Goal: Task Accomplishment & Management: Complete application form

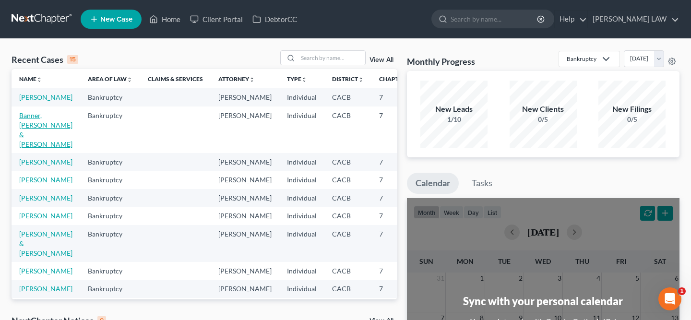
click at [35, 134] on link "Banner, [PERSON_NAME] & [PERSON_NAME]" at bounding box center [45, 129] width 53 height 37
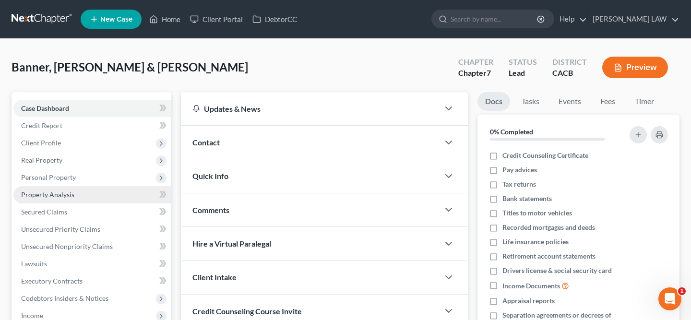
scroll to position [189, 0]
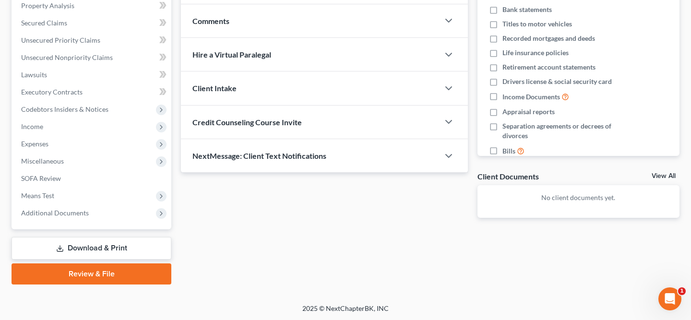
click at [107, 251] on link "Download & Print" at bounding box center [92, 248] width 160 height 23
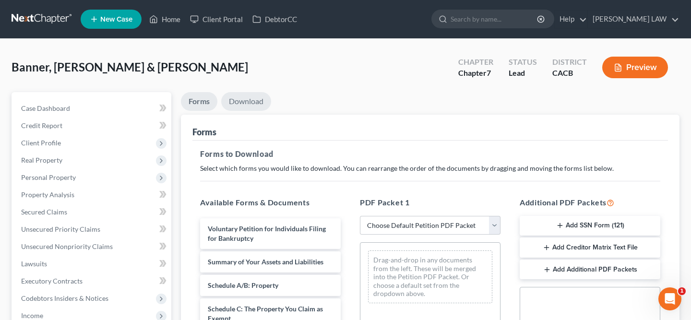
click at [254, 102] on link "Download" at bounding box center [246, 101] width 50 height 19
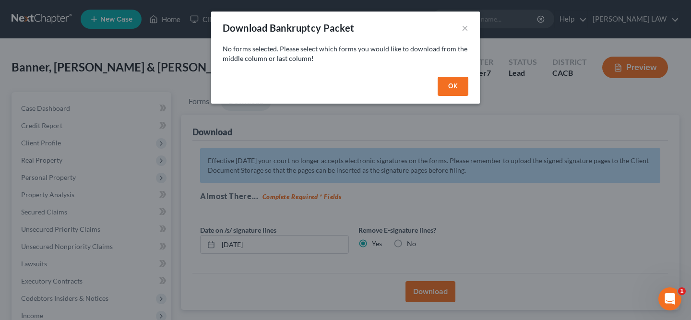
click at [456, 90] on button "OK" at bounding box center [453, 86] width 31 height 19
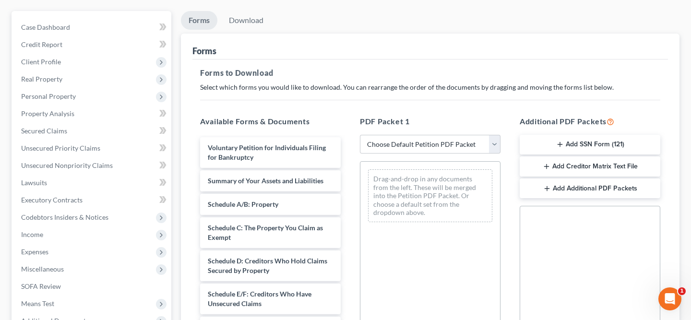
scroll to position [82, 0]
click at [601, 166] on button "Add Creditor Matrix Text File" at bounding box center [590, 165] width 141 height 20
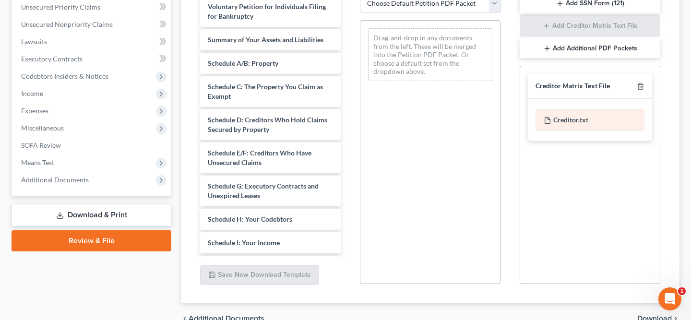
scroll to position [97, 0]
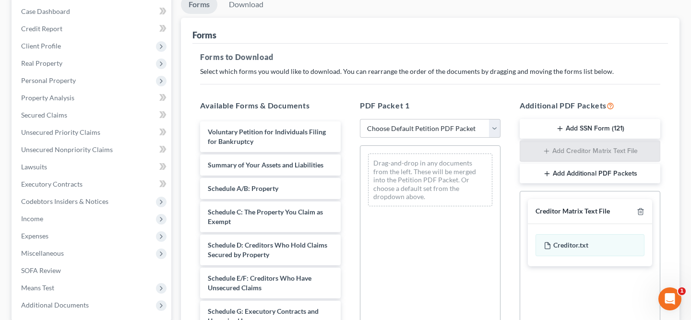
click at [575, 210] on div "Creditor Matrix Text File" at bounding box center [572, 211] width 74 height 9
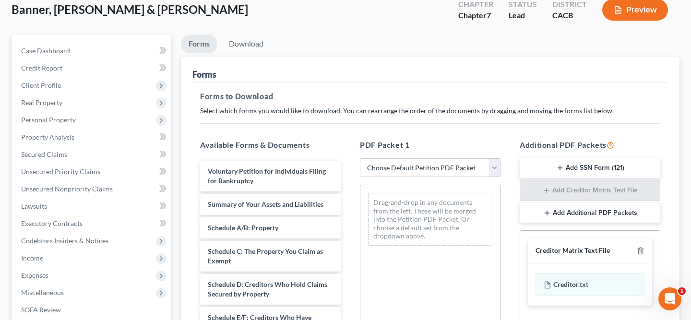
scroll to position [1, 0]
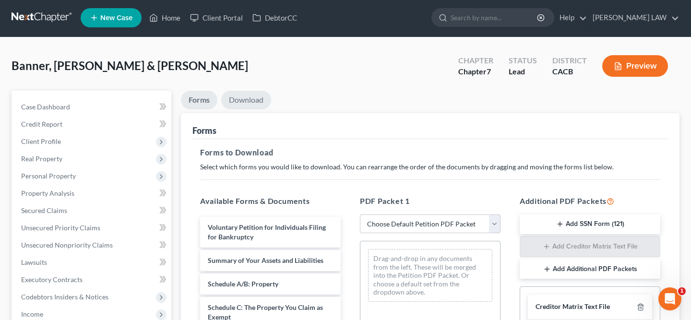
click at [245, 99] on link "Download" at bounding box center [246, 100] width 50 height 19
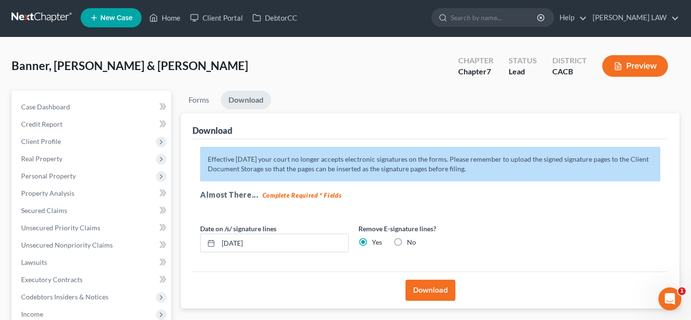
click at [428, 294] on button "Download" at bounding box center [430, 290] width 50 height 21
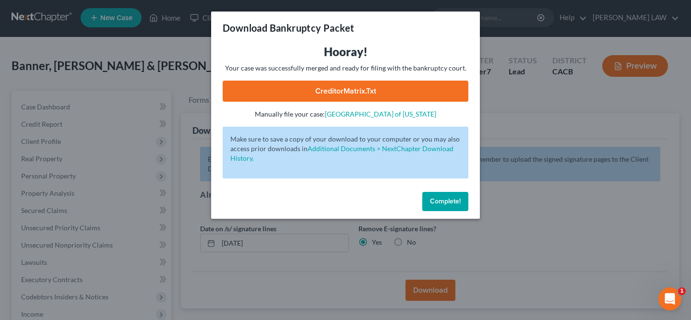
click at [338, 93] on link "CreditorMatrix.txt" at bounding box center [346, 91] width 246 height 21
click at [377, 95] on link "CreditorMatrix.txt" at bounding box center [346, 91] width 246 height 21
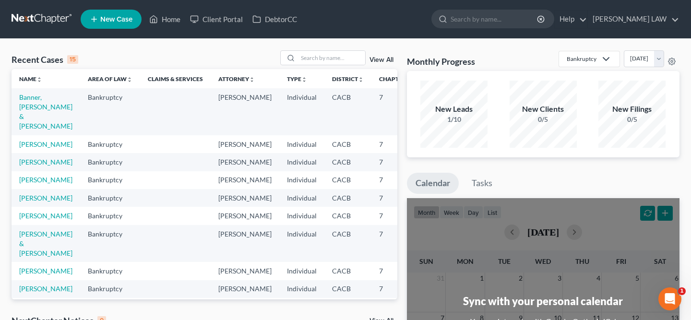
scroll to position [30, 0]
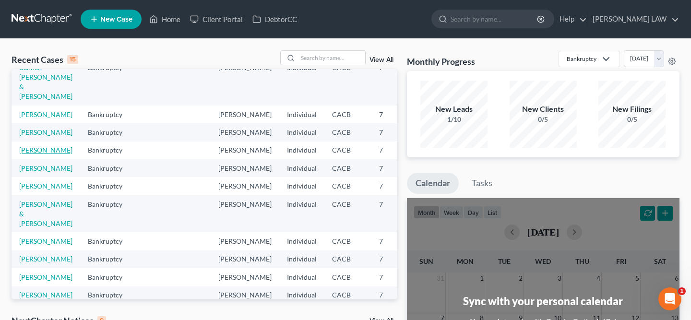
click at [34, 154] on link "[PERSON_NAME]" at bounding box center [45, 150] width 53 height 8
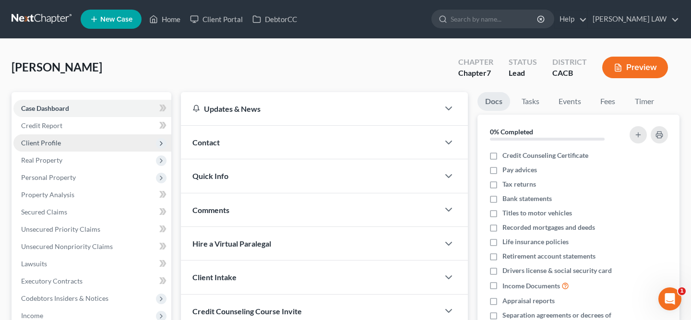
click at [92, 148] on span "Client Profile" at bounding box center [92, 142] width 158 height 17
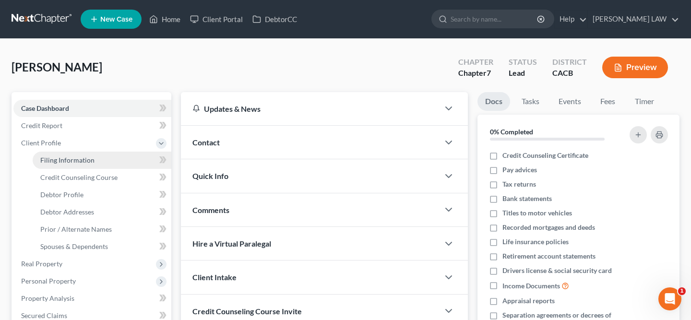
click at [95, 155] on link "Filing Information" at bounding box center [102, 160] width 139 height 17
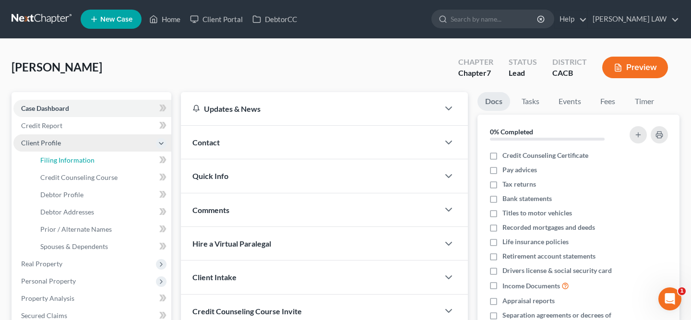
select select "1"
select select "0"
select select "4"
select select "0"
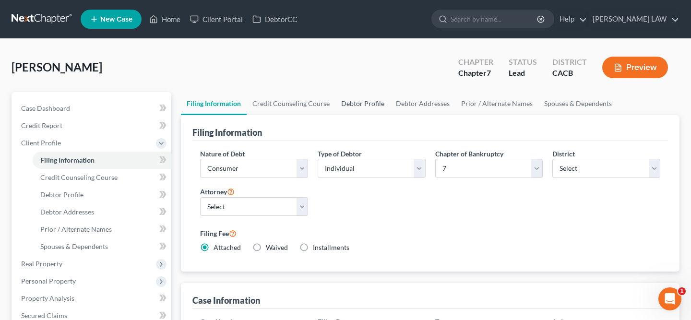
click at [373, 101] on link "Debtor Profile" at bounding box center [362, 103] width 55 height 23
select select "0"
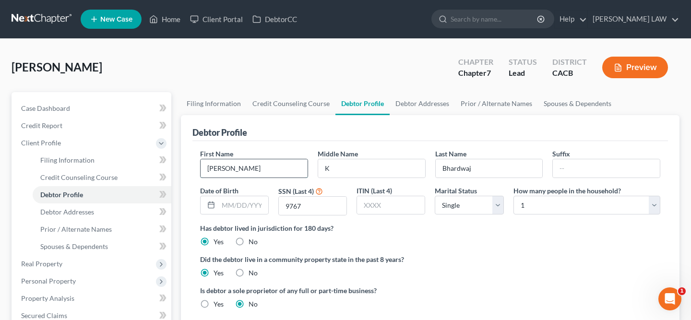
click at [230, 169] on input "Nandan" at bounding box center [254, 168] width 107 height 18
click at [510, 160] on input "Bhardwaj" at bounding box center [489, 168] width 107 height 18
click at [414, 106] on link "Debtor Addresses" at bounding box center [422, 103] width 65 height 23
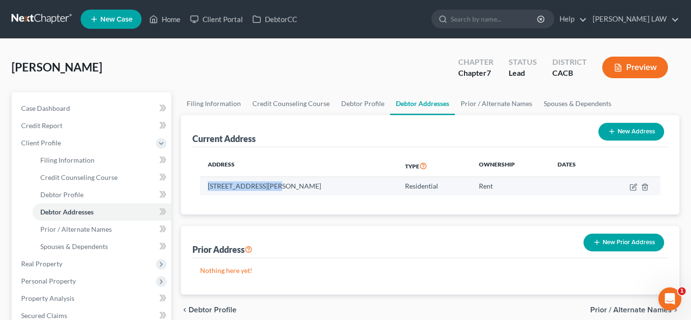
drag, startPoint x: 205, startPoint y: 187, endPoint x: 285, endPoint y: 186, distance: 79.6
click at [285, 186] on td "739 FRESCA DR OXNARD, Oxnard, CA 93030" at bounding box center [298, 186] width 197 height 18
copy td "739 FRESCA DR OXNARD"
drag, startPoint x: 349, startPoint y: 184, endPoint x: 325, endPoint y: 184, distance: 24.0
click at [325, 184] on td "739 FRESCA DR OXNARD, Oxnard, CA 93030" at bounding box center [298, 186] width 197 height 18
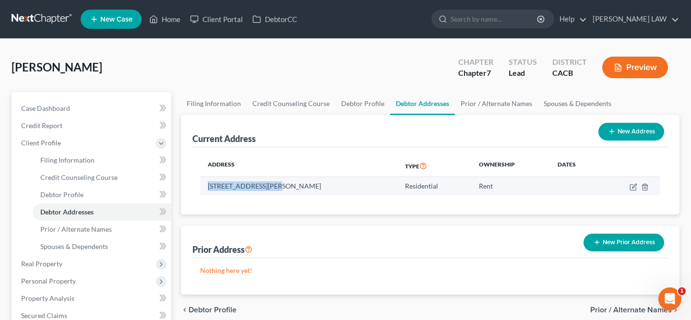
copy td "93030"
drag, startPoint x: 350, startPoint y: 185, endPoint x: 205, endPoint y: 187, distance: 144.4
click at [205, 187] on td "739 FRESCA DR OXNARD, Oxnard, CA 93030" at bounding box center [298, 186] width 197 height 18
copy td "739 FRESCA DR OXNARD, Oxnard, CA 93030"
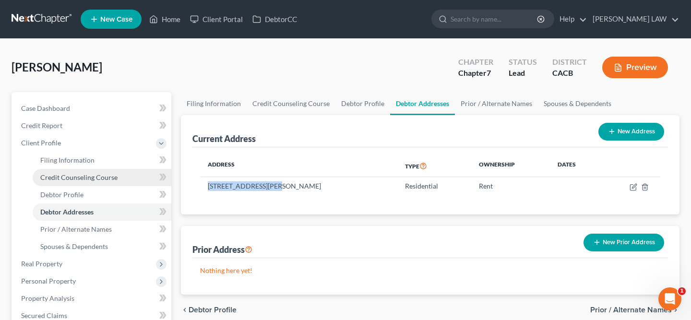
scroll to position [293, 0]
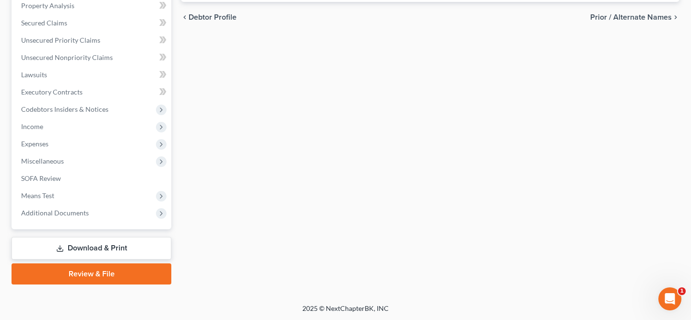
click at [122, 249] on link "Download & Print" at bounding box center [92, 248] width 160 height 23
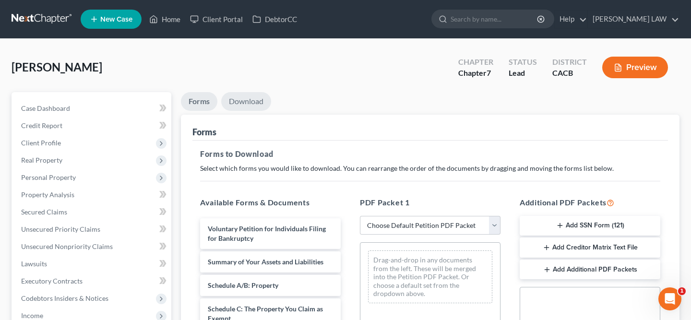
click at [250, 101] on link "Download" at bounding box center [246, 101] width 50 height 19
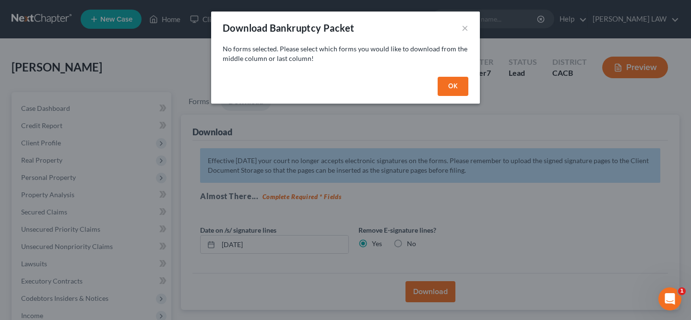
click at [453, 80] on button "OK" at bounding box center [453, 86] width 31 height 19
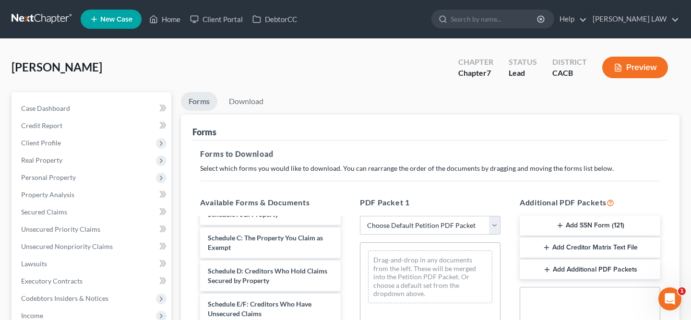
scroll to position [71, 0]
click at [590, 251] on button "Add Creditor Matrix Text File" at bounding box center [590, 247] width 141 height 20
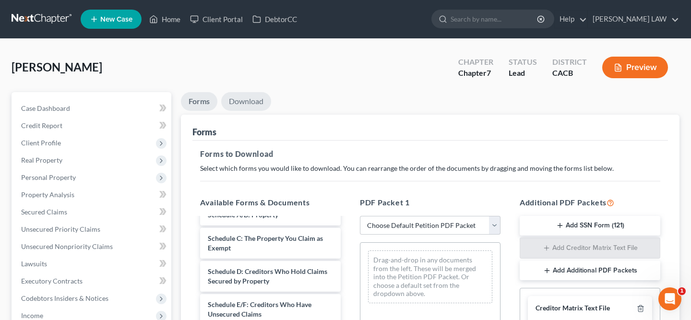
click at [250, 102] on link "Download" at bounding box center [246, 101] width 50 height 19
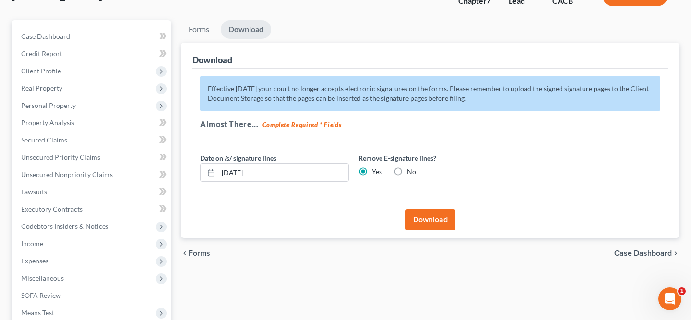
scroll to position [169, 0]
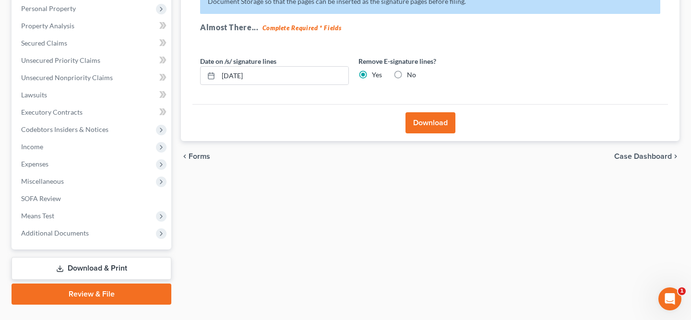
click at [436, 125] on button "Download" at bounding box center [430, 122] width 50 height 21
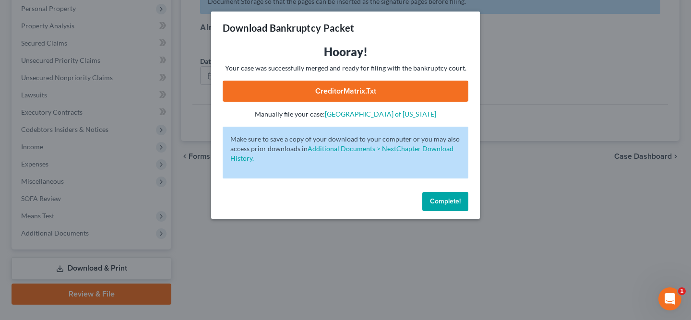
click at [355, 97] on link "CreditorMatrix.txt" at bounding box center [346, 91] width 246 height 21
click at [445, 203] on span "Complete!" at bounding box center [445, 201] width 31 height 8
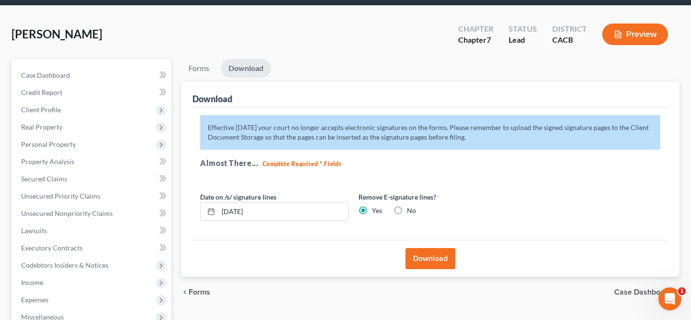
scroll to position [0, 0]
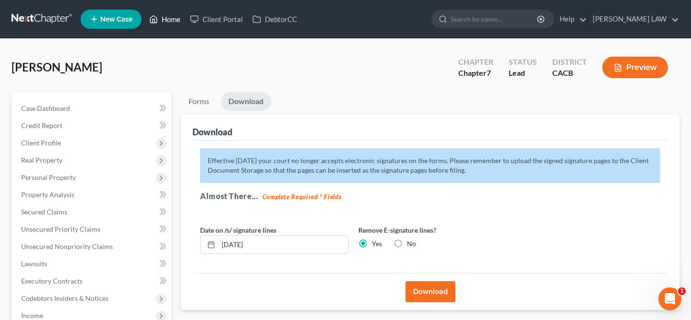
click at [166, 19] on link "Home" at bounding box center [164, 19] width 41 height 17
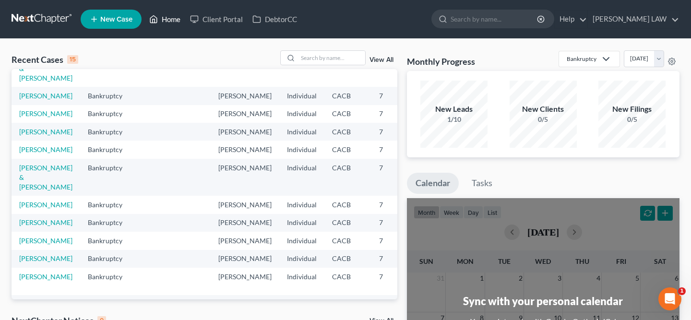
scroll to position [71, 0]
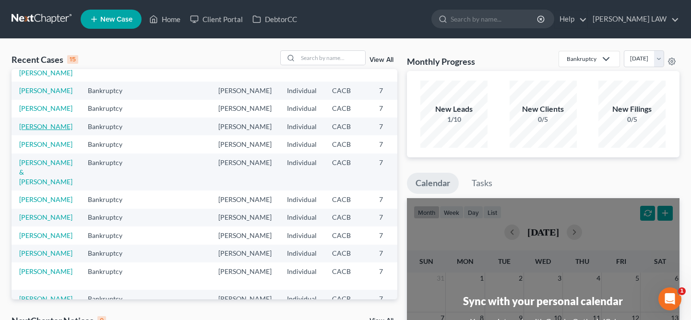
click at [25, 130] on link "[PERSON_NAME]" at bounding box center [45, 126] width 53 height 8
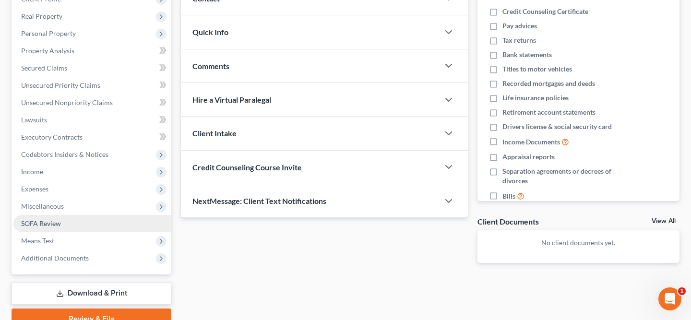
scroll to position [114, 0]
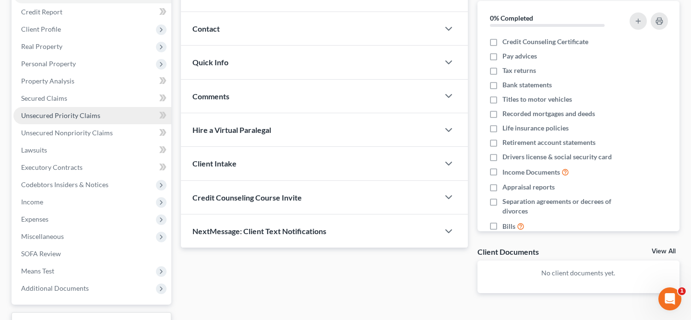
click at [122, 118] on link "Unsecured Priority Claims" at bounding box center [92, 115] width 158 height 17
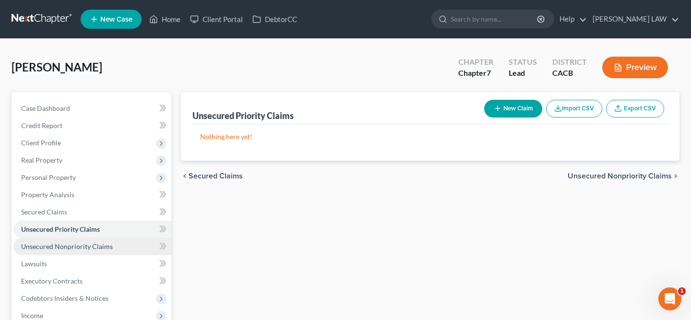
click at [113, 247] on link "Unsecured Nonpriority Claims" at bounding box center [92, 246] width 158 height 17
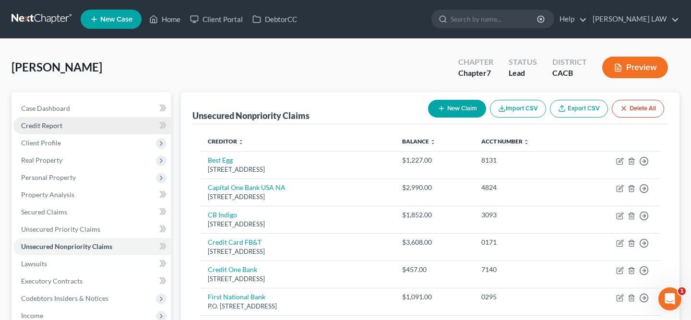
click at [86, 129] on link "Credit Report" at bounding box center [92, 125] width 158 height 17
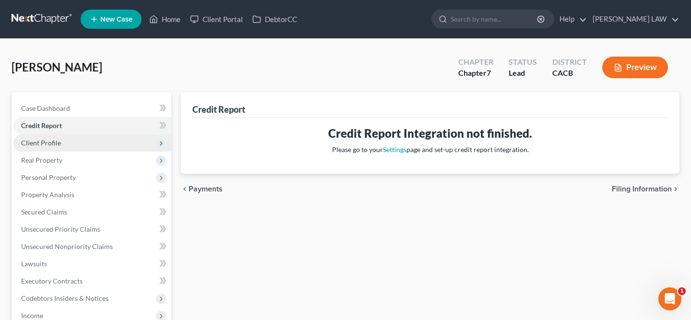
click at [87, 142] on span "Client Profile" at bounding box center [92, 142] width 158 height 17
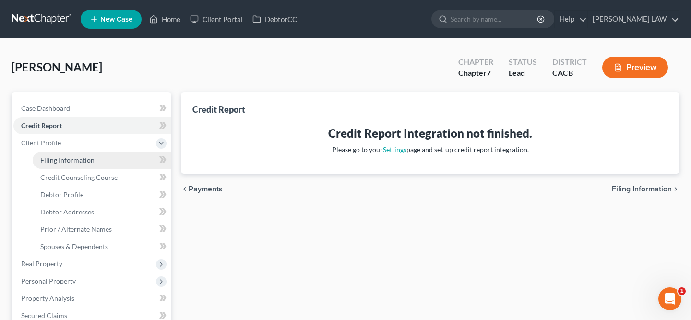
click at [87, 162] on span "Filing Information" at bounding box center [67, 160] width 54 height 8
select select "1"
select select "0"
select select "7"
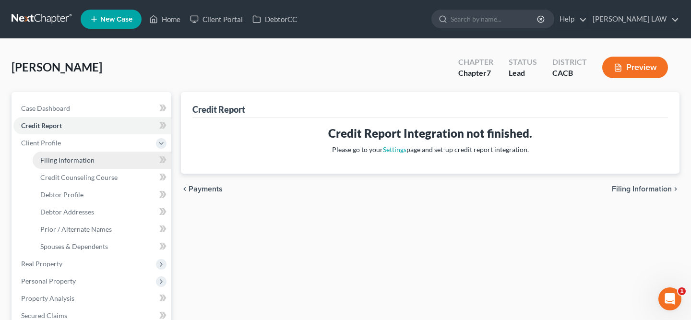
select select "0"
select select "4"
select select "0"
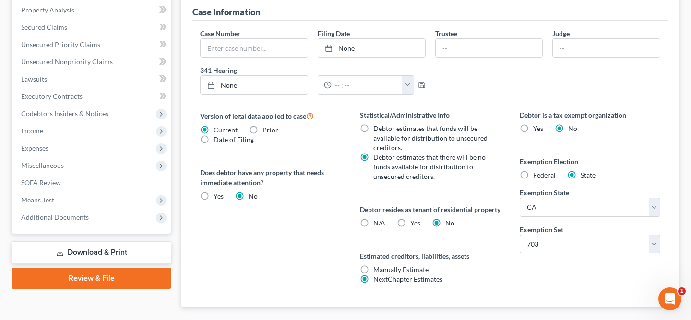
scroll to position [289, 0]
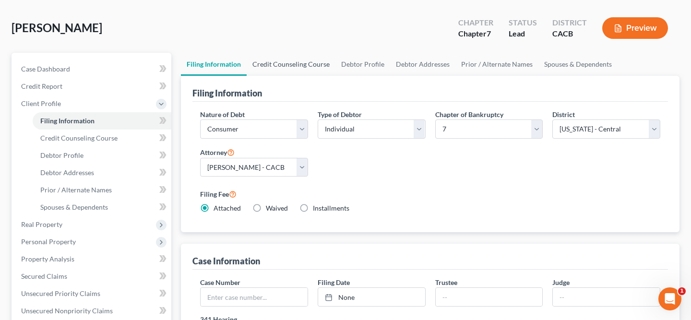
click at [309, 61] on link "Credit Counseling Course" at bounding box center [291, 64] width 89 height 23
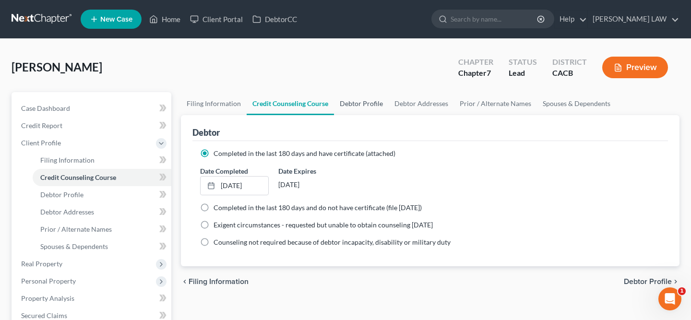
click at [373, 105] on link "Debtor Profile" at bounding box center [361, 103] width 55 height 23
select select "1"
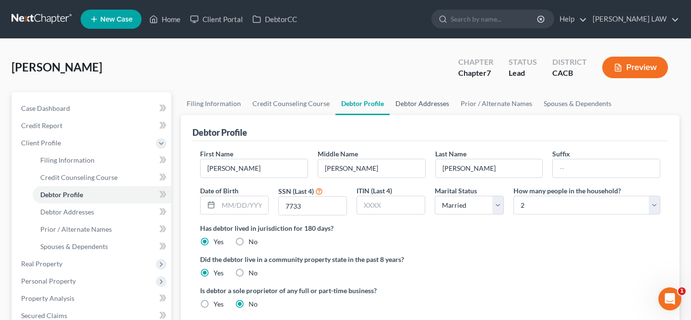
click at [421, 107] on link "Debtor Addresses" at bounding box center [422, 103] width 65 height 23
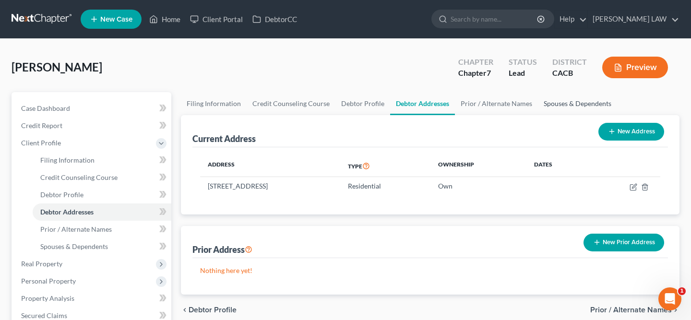
drag, startPoint x: 554, startPoint y: 107, endPoint x: 539, endPoint y: 107, distance: 15.4
click at [554, 107] on link "Spouses & Dependents" at bounding box center [577, 103] width 79 height 23
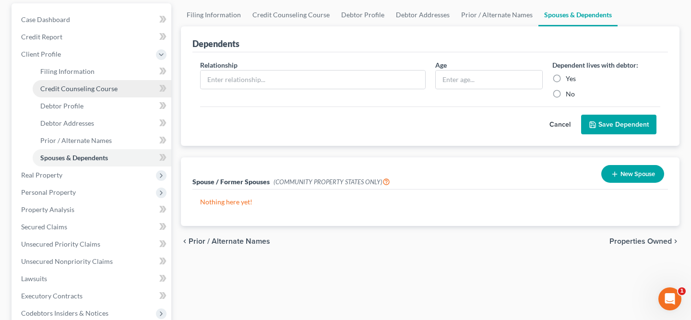
scroll to position [90, 0]
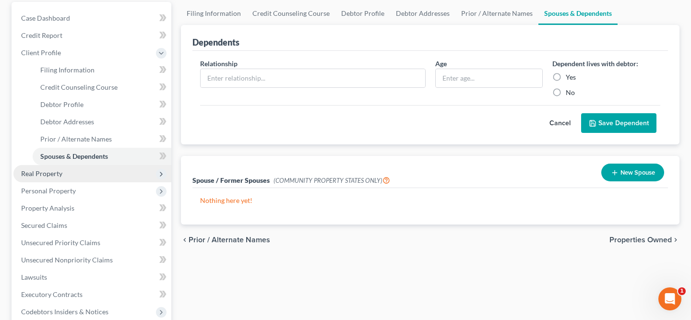
click at [105, 173] on span "Real Property" at bounding box center [92, 173] width 158 height 17
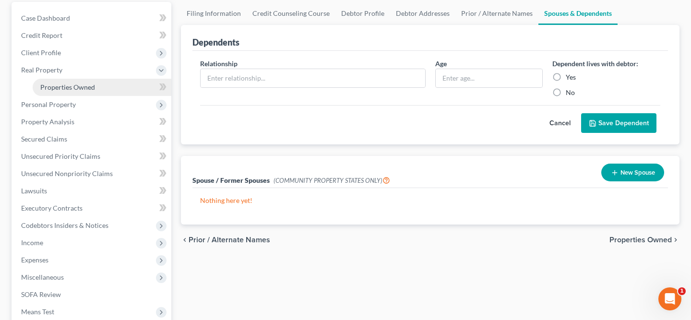
click at [105, 88] on link "Properties Owned" at bounding box center [102, 87] width 139 height 17
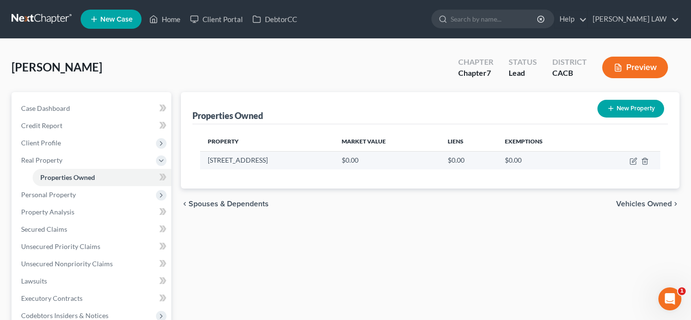
drag, startPoint x: 207, startPoint y: 159, endPoint x: 298, endPoint y: 164, distance: 91.3
click at [298, 164] on td "3410 Peninsula Rd, #229" at bounding box center [267, 160] width 134 height 18
copy td "3410 Peninsula Rd, #229"
click at [633, 162] on icon "button" at bounding box center [634, 160] width 4 height 4
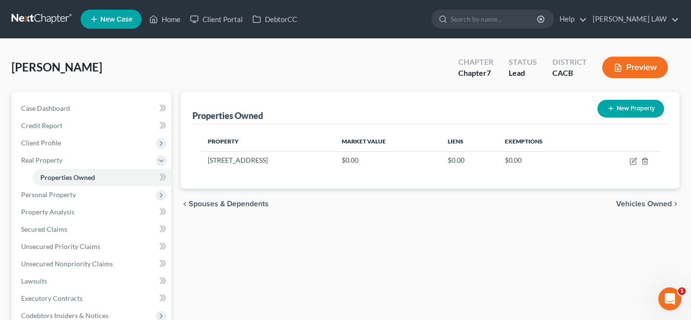
select select "4"
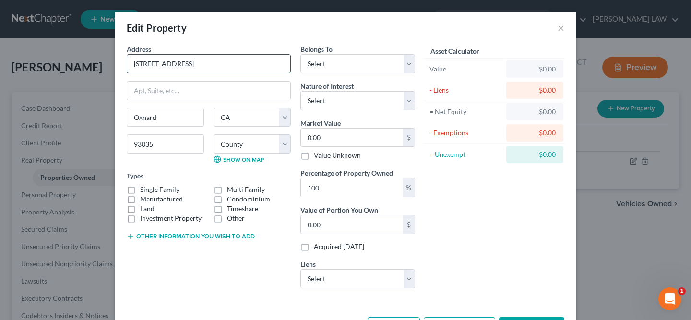
click at [169, 65] on input "3410 Peninsula Rd, #229" at bounding box center [208, 64] width 163 height 18
paste input "123 W A St, Port Hueneme"
type input "123 W A St, Port Hueneme"
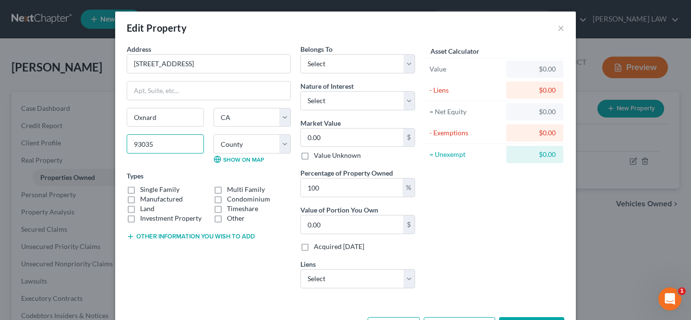
click at [170, 143] on input "93035" at bounding box center [165, 143] width 77 height 19
paste input "93041"
type input "93041"
click at [196, 167] on div "Oxnard State AL AK AR AZ CA CO CT DE DC FL GA GU HI ID IL IN IA KS KY LA ME MD …" at bounding box center [209, 139] width 174 height 63
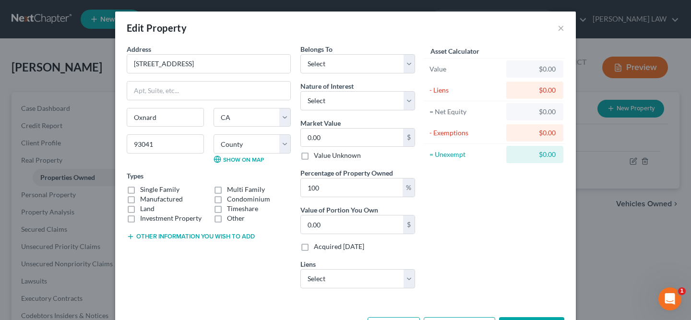
type input "Port Hueneme"
click at [174, 187] on label "Single Family" at bounding box center [159, 190] width 39 height 10
click at [150, 187] on input "Single Family" at bounding box center [147, 188] width 6 height 6
checkbox input "true"
click at [362, 67] on select "Select Debtor 1 Only Debtor 2 Only Debtor 1 And Debtor 2 Only At Least One Of T…" at bounding box center [357, 63] width 115 height 19
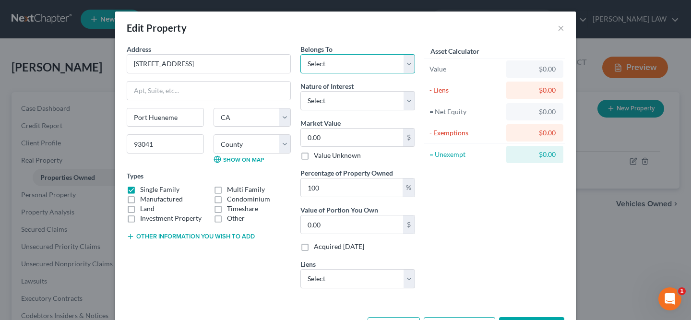
select select "0"
click at [362, 99] on select "Select Fee Simple Joint Tenant Life Estate Equitable Interest Future Interest T…" at bounding box center [357, 100] width 115 height 19
select select "0"
click at [355, 135] on input "0.00" at bounding box center [352, 138] width 102 height 18
type input "6"
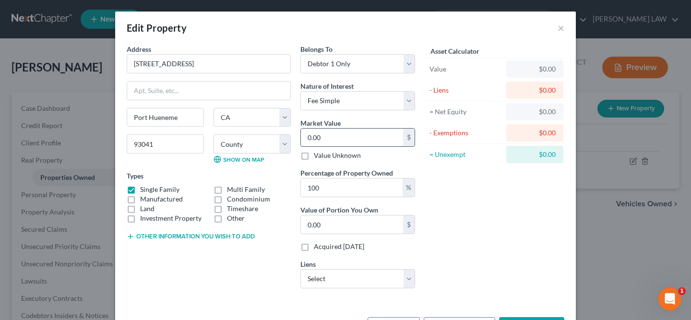
type input "6.00"
type input "67"
type input "67.00"
type input "675"
type input "675.00"
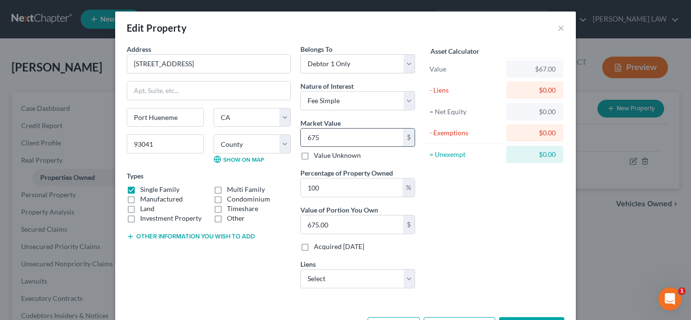
type input "6750"
type input "6,750.00"
type input "6,7500"
type input "67,500.00"
type input "67,5000"
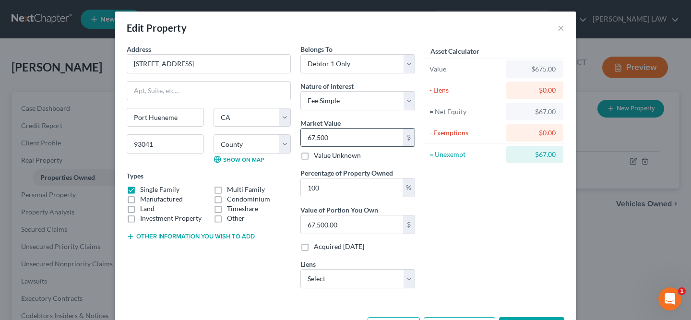
type input "675,000.00"
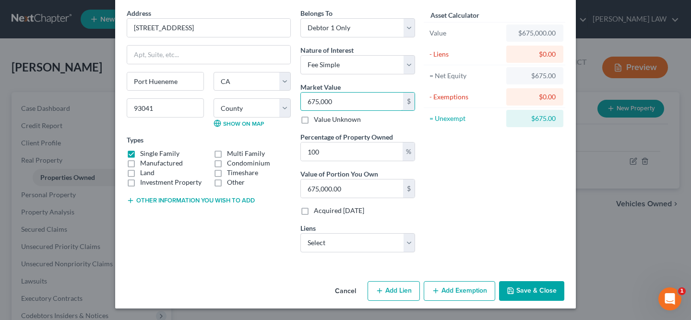
type input "675,000"
click at [399, 287] on button "Add Lien" at bounding box center [393, 291] width 52 height 20
select select "0"
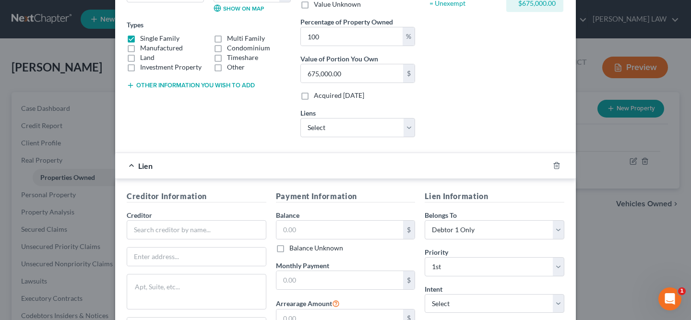
scroll to position [152, 0]
click at [342, 226] on input "text" at bounding box center [339, 229] width 127 height 18
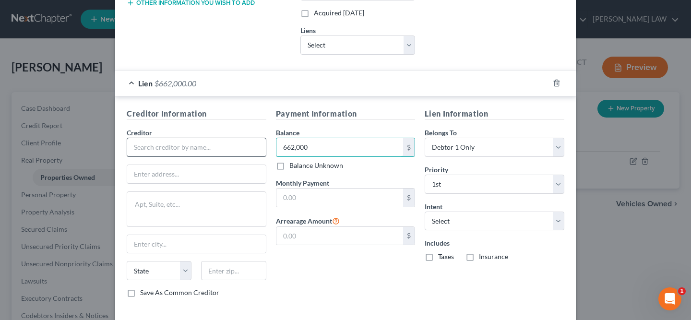
type input "662,000"
click at [197, 146] on input "text" at bounding box center [197, 147] width 140 height 19
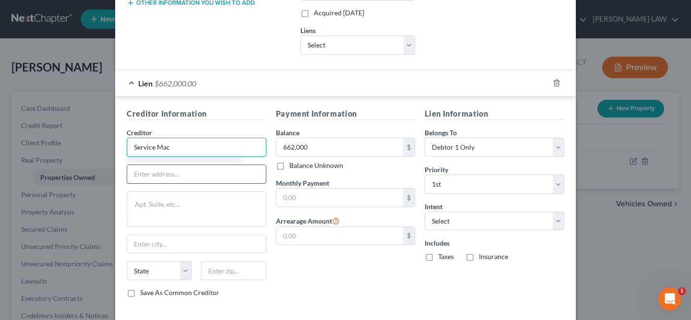
type input "Service Mac"
click at [179, 171] on input "text" at bounding box center [196, 174] width 139 height 18
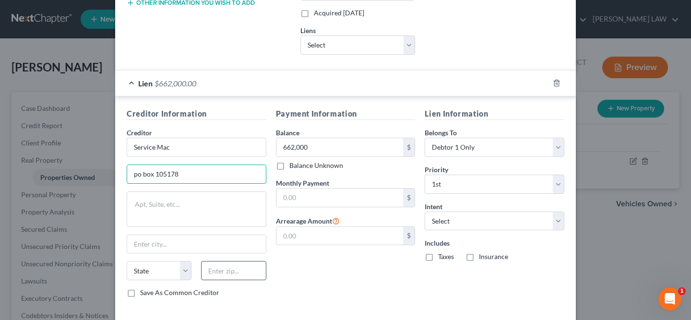
type input "po box 105178"
click at [241, 279] on input "text" at bounding box center [233, 270] width 65 height 19
type input "30348"
click at [299, 290] on div "Payment Information Balance 662,000.00 $ Balance Unknown Balance Undetermined 6…" at bounding box center [345, 206] width 149 height 197
type input "Atlanta"
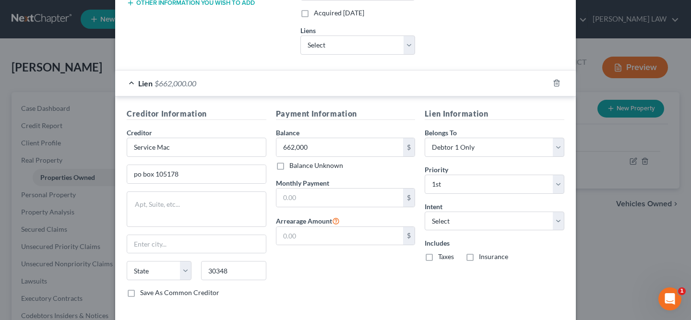
select select "10"
click at [286, 273] on div "Payment Information Balance 662,000.00 $ Balance Unknown Balance Undetermined 6…" at bounding box center [345, 206] width 149 height 197
click at [334, 201] on input "text" at bounding box center [339, 198] width 127 height 18
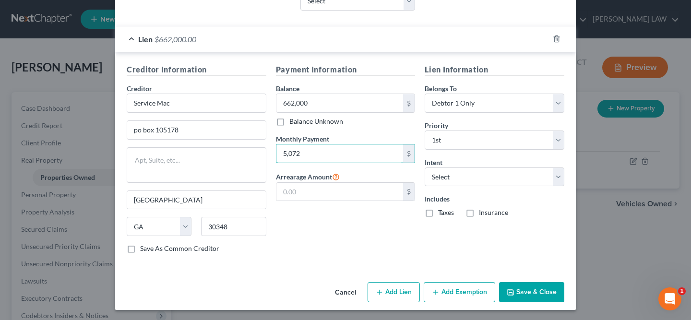
scroll to position [279, 0]
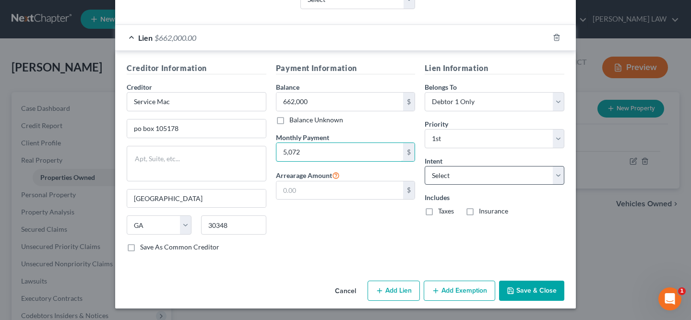
type input "5,072"
click at [469, 177] on select "Select Surrender Redeem Reaffirm Avoid Other" at bounding box center [495, 175] width 140 height 19
select select "2"
click at [473, 287] on button "Add Exemption" at bounding box center [459, 291] width 71 height 20
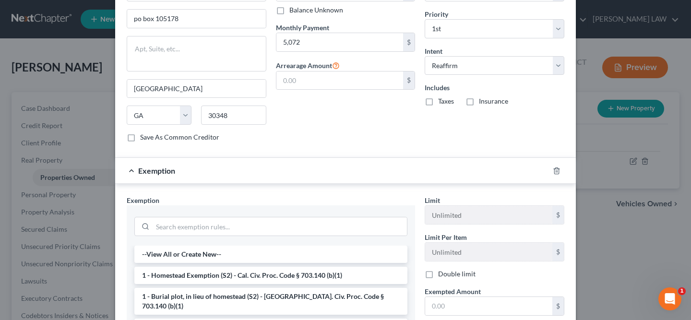
scroll to position [521, 0]
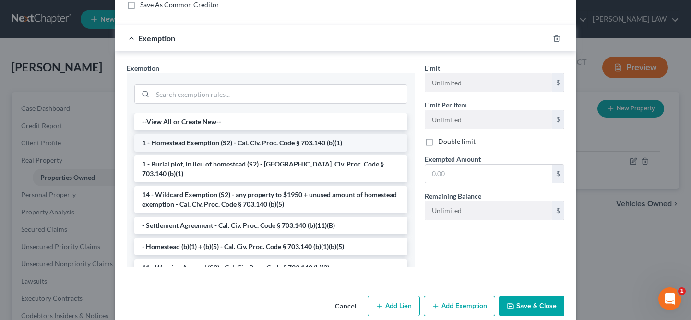
click at [317, 140] on li "1 - Homestead Exemption (S2) - Cal. Civ. Proc. Code § 703.140 (b)(1)" at bounding box center [270, 142] width 273 height 17
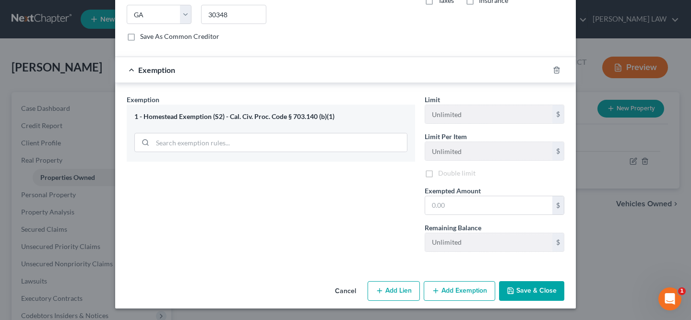
scroll to position [491, 0]
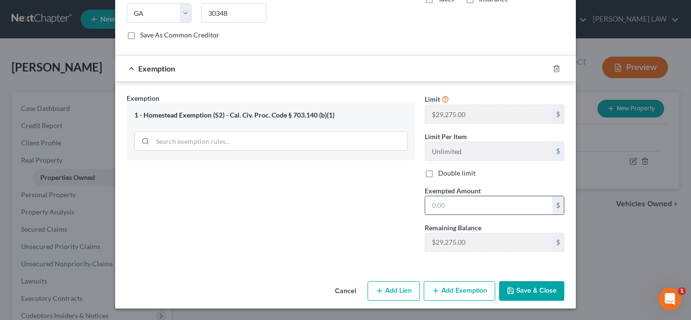
click at [446, 209] on input "text" at bounding box center [488, 205] width 127 height 18
type input "29,000"
click at [517, 292] on button "Save & Close" at bounding box center [531, 291] width 65 height 20
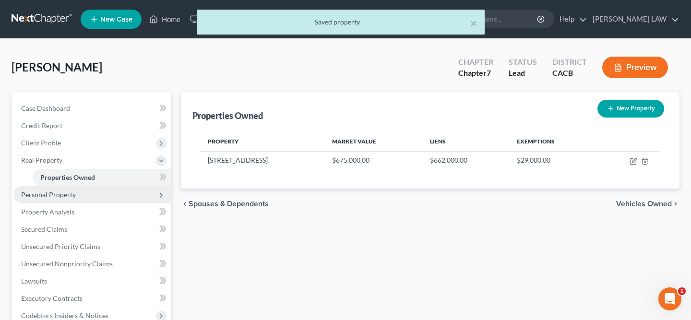
click at [87, 199] on span "Personal Property" at bounding box center [92, 194] width 158 height 17
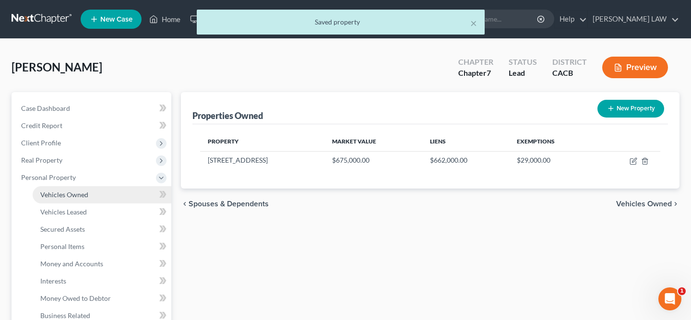
click at [86, 199] on link "Vehicles Owned" at bounding box center [102, 194] width 139 height 17
